Goal: Task Accomplishment & Management: Understand process/instructions

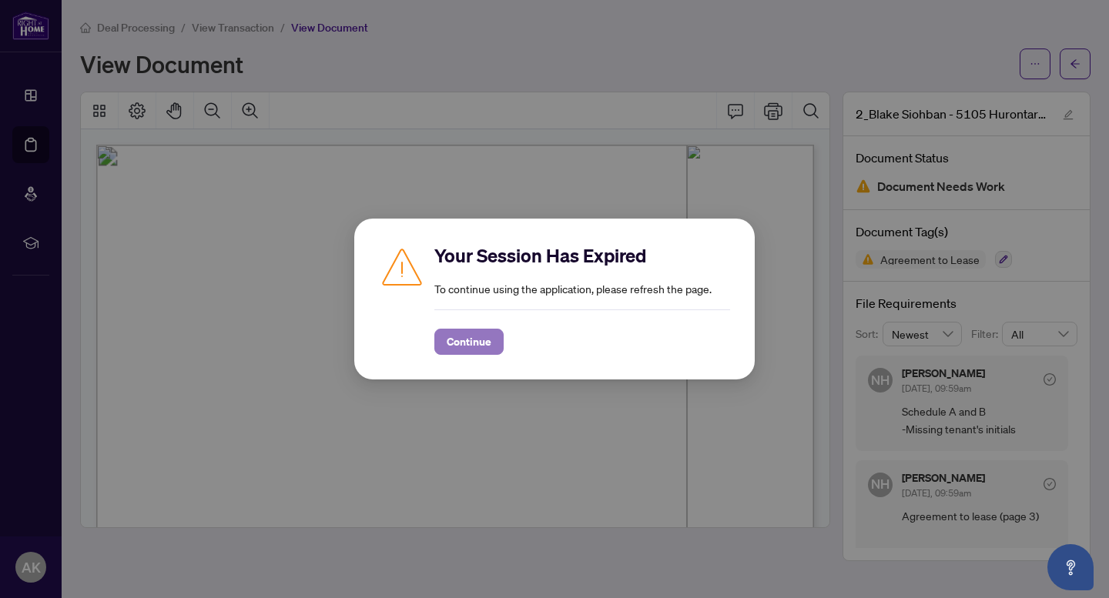
click at [475, 345] on span "Continue" at bounding box center [469, 342] width 45 height 25
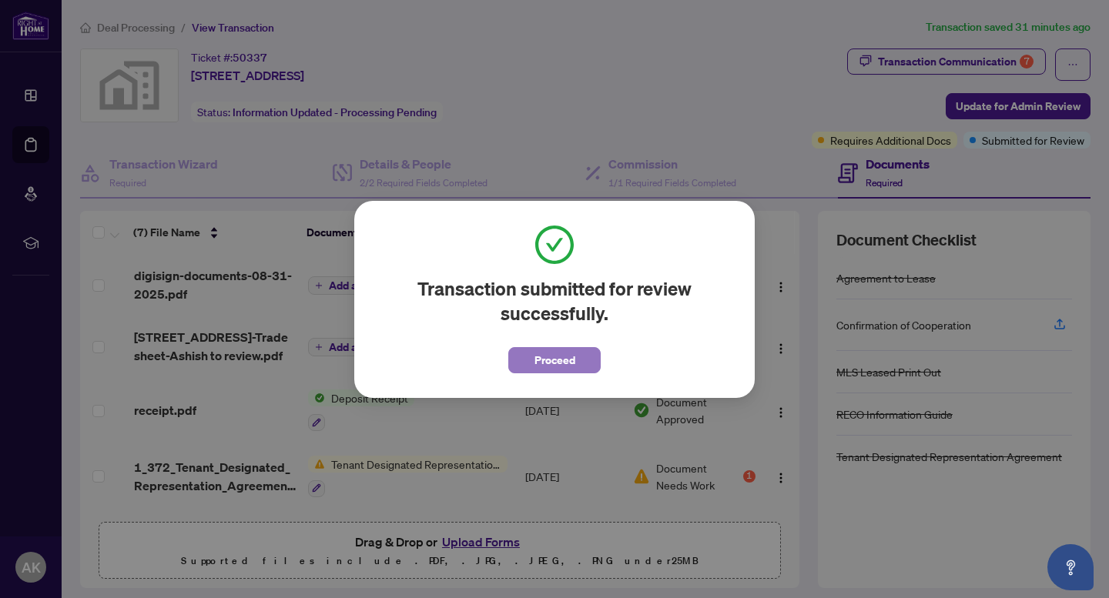
click at [566, 353] on span "Proceed" at bounding box center [554, 360] width 41 height 25
